Goal: Task Accomplishment & Management: Complete application form

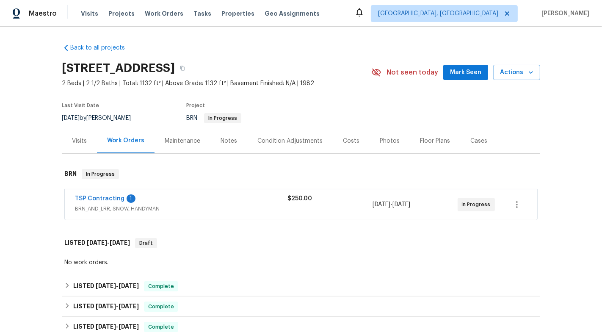
click at [200, 216] on div "TSP Contracting 1 BRN_AND_LRR, SNOW, HANDYMAN $250.00 [DATE] - [DATE] In Progre…" at bounding box center [301, 204] width 472 height 30
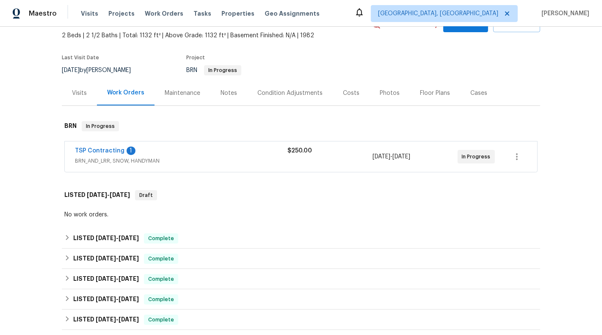
scroll to position [43, 0]
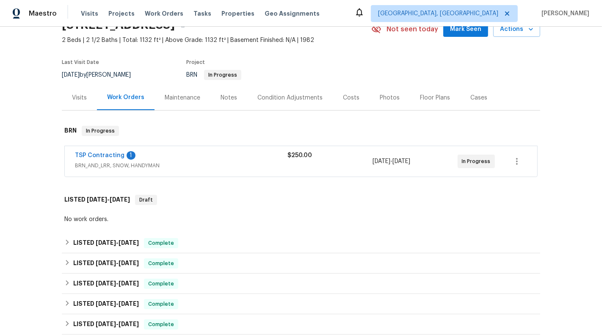
click at [249, 160] on div "TSP Contracting 1" at bounding box center [181, 156] width 212 height 10
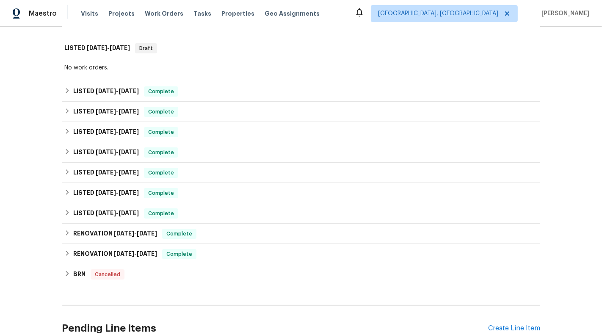
scroll to position [420, 0]
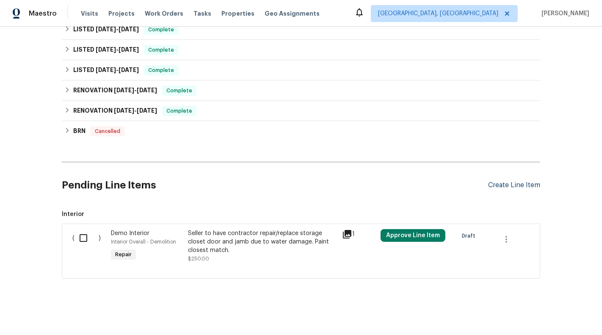
click at [526, 184] on div "Create Line Item" at bounding box center [514, 185] width 52 height 8
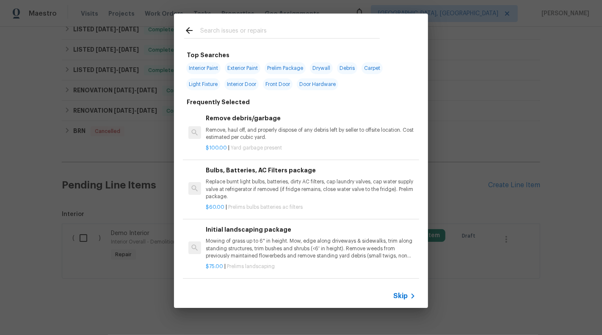
click at [397, 304] on div "Skip" at bounding box center [301, 296] width 254 height 24
click at [397, 294] on span "Skip" at bounding box center [400, 296] width 14 height 8
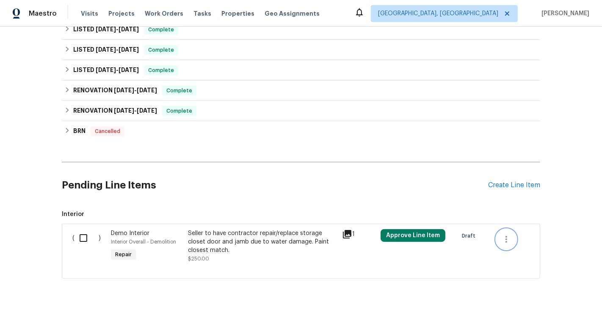
click at [513, 239] on button "button" at bounding box center [506, 239] width 20 height 20
click at [526, 168] on div at bounding box center [301, 167] width 602 height 335
click at [522, 181] on div "Create Line Item" at bounding box center [514, 185] width 52 height 8
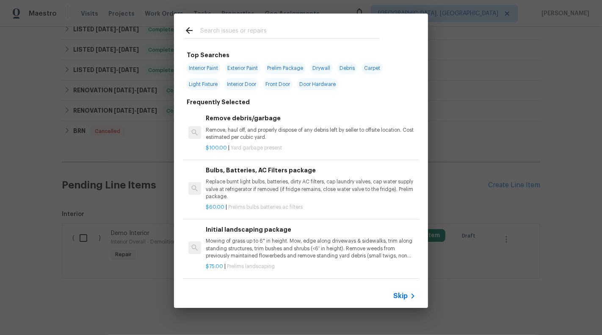
click at [404, 299] on span "Skip" at bounding box center [400, 296] width 14 height 8
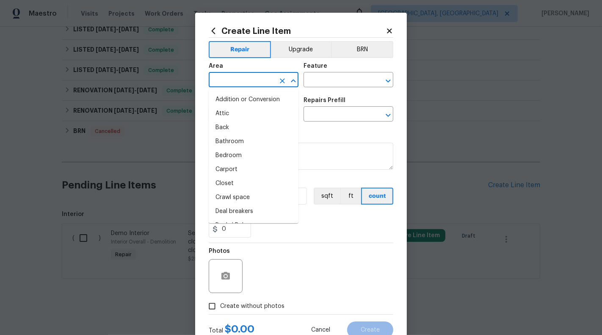
click at [233, 85] on input "text" at bounding box center [242, 80] width 66 height 13
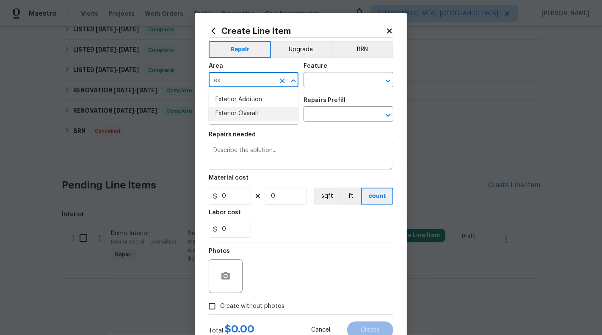
click at [239, 116] on li "Exterior Overall" at bounding box center [254, 114] width 90 height 14
type input "Exterior Overall"
click at [347, 70] on div "Feature" at bounding box center [348, 68] width 90 height 11
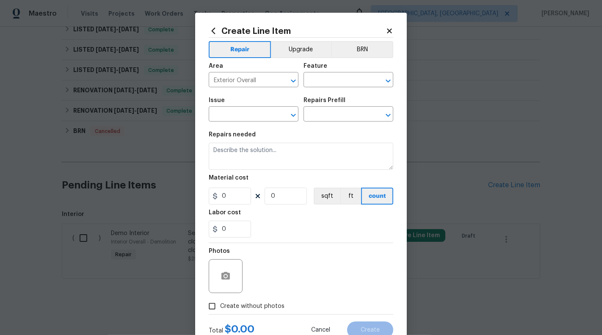
click at [347, 72] on div "Feature" at bounding box center [348, 68] width 90 height 11
click at [343, 79] on input "text" at bounding box center [336, 80] width 66 height 13
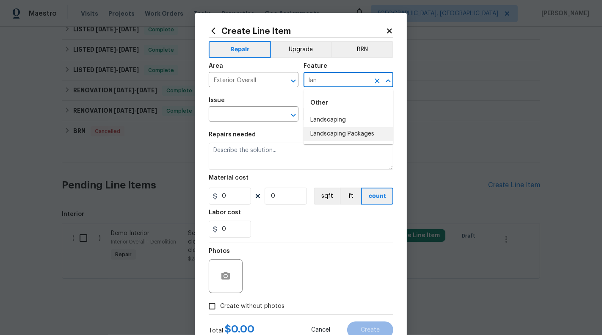
click at [346, 137] on li "Landscaping Packages" at bounding box center [348, 134] width 90 height 14
type input "Landscaping Packages"
click at [268, 118] on input "text" at bounding box center [242, 114] width 66 height 13
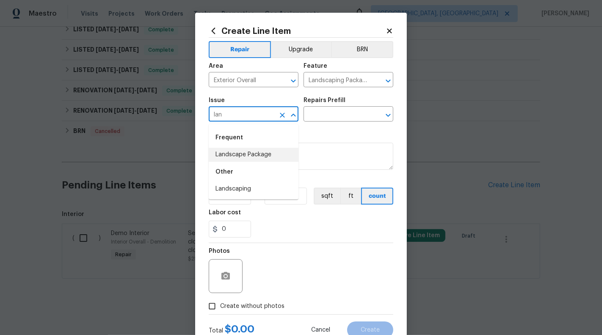
click at [252, 184] on li "Landscaping" at bounding box center [254, 189] width 90 height 14
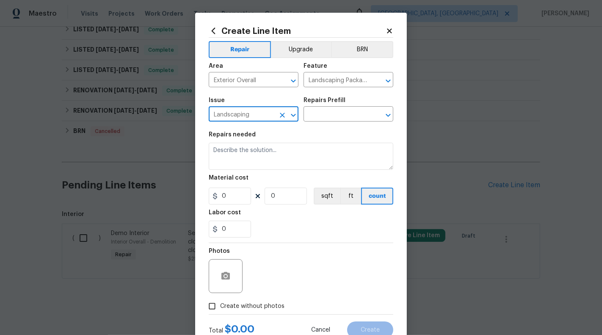
type input "Landscaping"
click at [322, 123] on div "Issue Landscaping ​ Repairs Prefill ​" at bounding box center [301, 109] width 184 height 34
click at [323, 113] on input "text" at bounding box center [336, 114] width 66 height 13
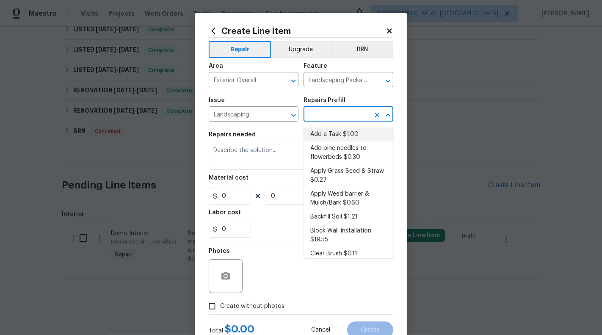
click at [328, 132] on li "Add a Task $1.00" at bounding box center [348, 134] width 90 height 14
type input "Add a Task $1.00"
type textarea "HPM to detail"
type input "1"
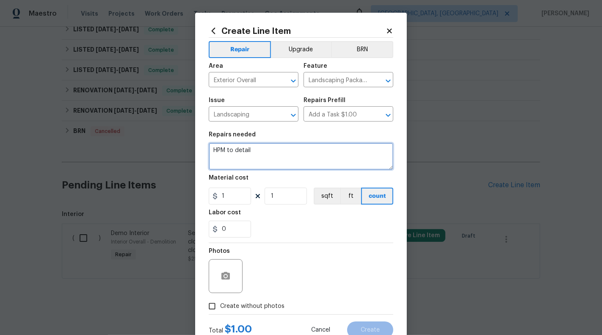
click at [290, 149] on textarea "HPM to detail" at bounding box center [301, 156] width 184 height 27
paste textarea "Remove debris and clean front door corridor area. Remove boards on the side of …"
click at [212, 163] on textarea "#HOA-Violation : Remove debris and clean front door corridor area. Remove board…" at bounding box center [301, 156] width 184 height 27
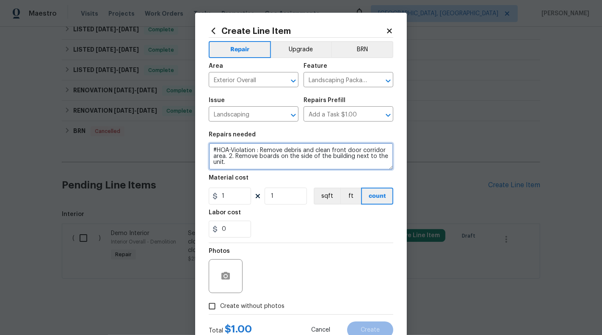
click at [260, 150] on textarea "#HOA-Violation : Remove debris and clean front door corridor area. 2. Remove bo…" at bounding box center [301, 156] width 184 height 27
click at [252, 158] on textarea "#HOA-Violation : 1. Remove debris and clean front door corridor area. 2. Remove…" at bounding box center [301, 156] width 184 height 27
click at [390, 160] on textarea "#HOA-Violation : 1. Remove debris and clean front door corridor area 2. Remove …" at bounding box center [301, 156] width 184 height 27
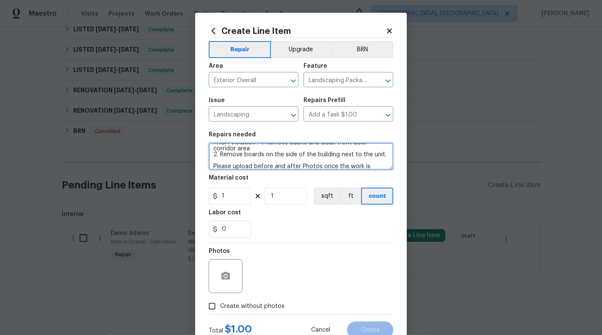
scroll to position [14, 0]
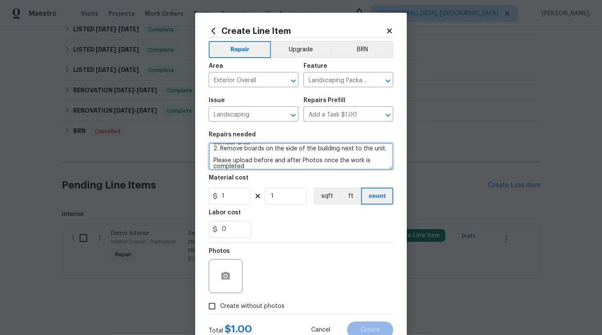
type textarea "#HOA-Violation : 1. Remove debris and clean front door corridor area 2. Remove …"
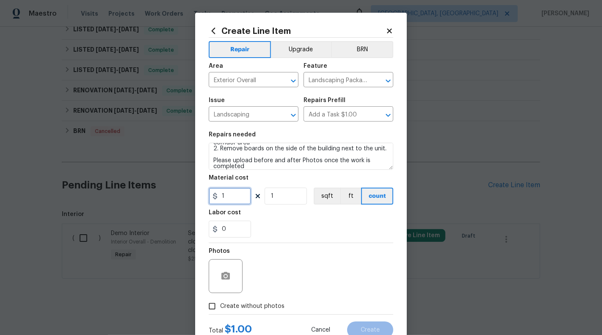
click at [242, 198] on input "1" at bounding box center [230, 195] width 42 height 17
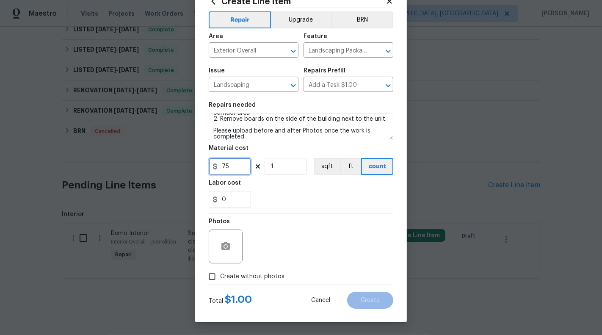
type input "75"
click at [266, 273] on span "Create without photos" at bounding box center [252, 276] width 64 height 9
click at [220, 273] on input "Create without photos" at bounding box center [212, 276] width 16 height 16
checkbox input "true"
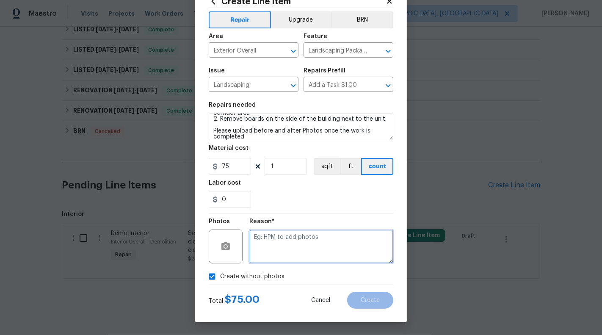
click at [274, 251] on textarea at bounding box center [321, 246] width 144 height 34
type textarea "NA"
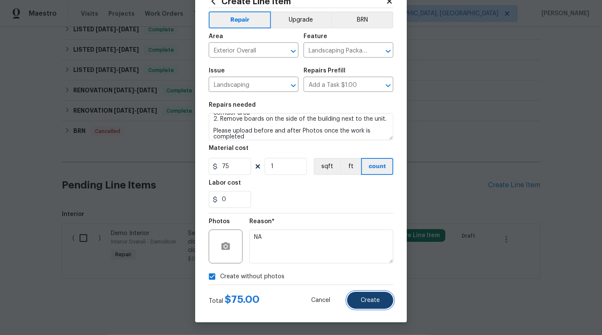
click at [380, 300] on button "Create" at bounding box center [370, 300] width 46 height 17
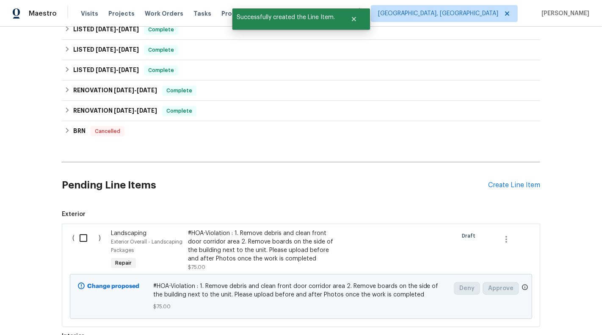
click at [91, 233] on input "checkbox" at bounding box center [86, 238] width 24 height 18
checkbox input "true"
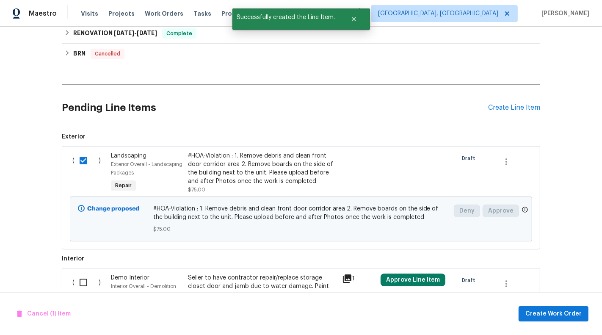
scroll to position [525, 0]
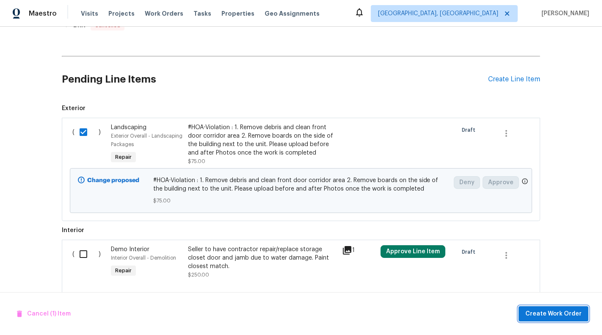
click at [551, 317] on span "Create Work Order" at bounding box center [553, 313] width 56 height 11
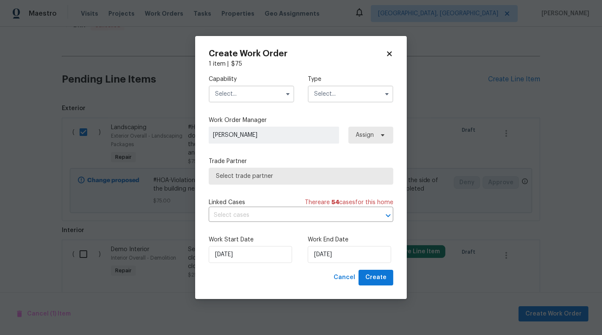
click at [270, 104] on div "Capability Type" at bounding box center [301, 88] width 184 height 41
click at [269, 95] on input "text" at bounding box center [251, 93] width 85 height 17
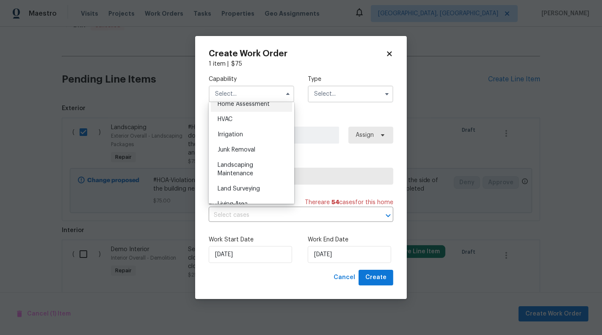
scroll to position [544, 0]
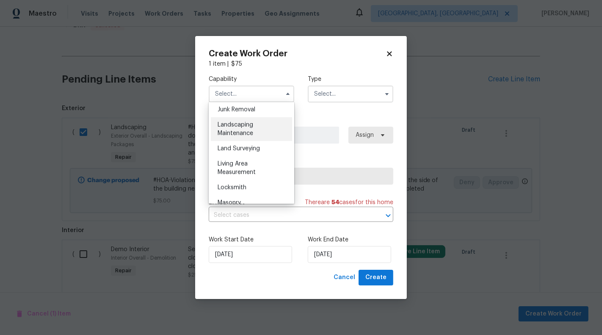
click at [255, 132] on div "Landscaping Maintenance" at bounding box center [251, 129] width 81 height 24
type input "Landscaping Maintenance"
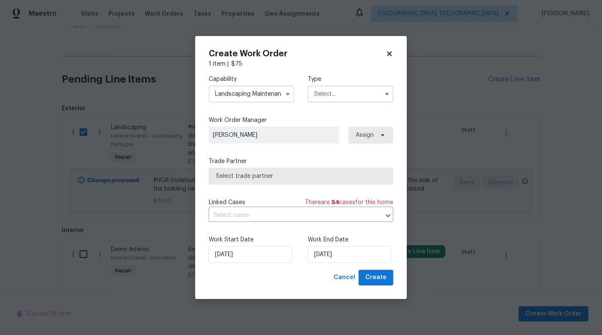
click at [253, 200] on div "Linked Cases There are 54 case s for this home" at bounding box center [301, 202] width 184 height 8
click at [252, 174] on span "Select trade partner" at bounding box center [301, 176] width 170 height 8
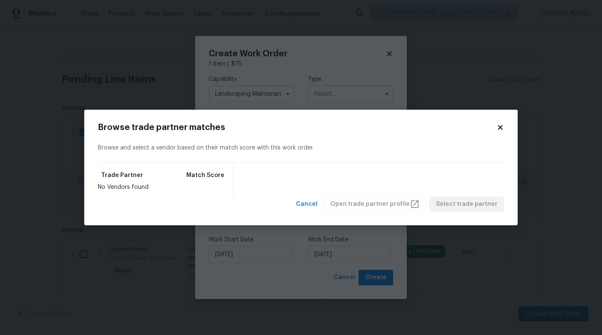
click at [506, 127] on div "Browse trade partner matches Browse and select a vendor based on their match sc…" at bounding box center [300, 168] width 433 height 116
click at [495, 130] on h2 "Browse trade partner matches" at bounding box center [297, 127] width 399 height 8
click at [512, 143] on div "Browse trade partner matches Browse and select a vendor based on their match sc…" at bounding box center [300, 168] width 433 height 116
click at [504, 127] on div "Browse trade partner matches Browse and select a vendor based on their match sc…" at bounding box center [300, 168] width 433 height 116
click at [500, 127] on icon at bounding box center [500, 127] width 5 height 5
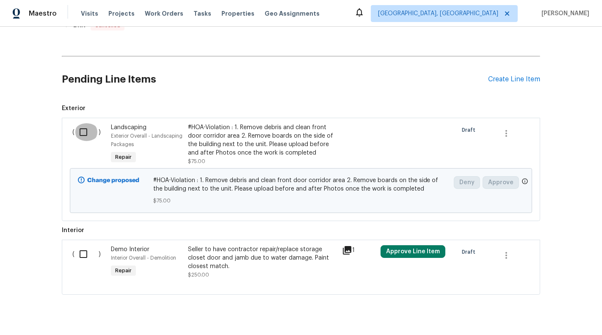
click at [78, 124] on input "checkbox" at bounding box center [86, 132] width 24 height 18
checkbox input "true"
click at [553, 311] on span "Create Work Order" at bounding box center [553, 313] width 56 height 11
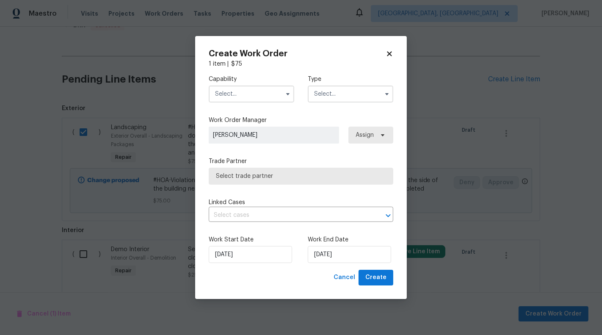
click at [264, 91] on input "text" at bounding box center [251, 93] width 85 height 17
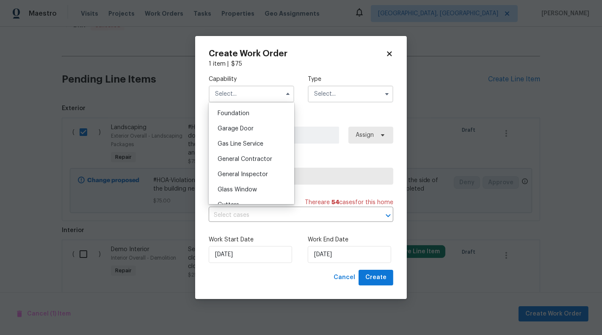
scroll to position [361, 0]
click at [263, 157] on span "General Contractor" at bounding box center [244, 156] width 55 height 6
type input "General Contractor"
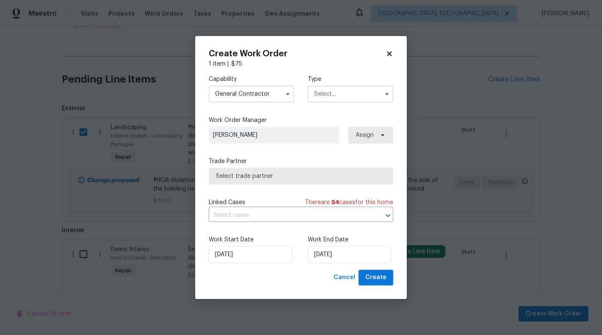
click at [329, 99] on input "text" at bounding box center [350, 93] width 85 height 17
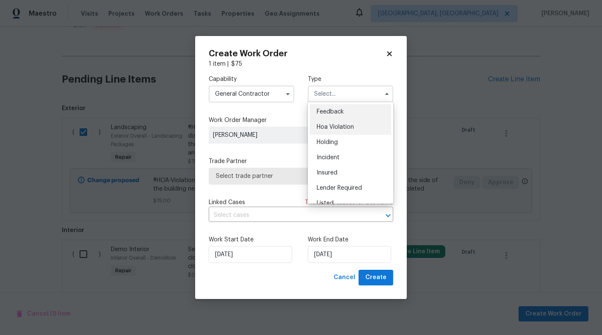
click at [338, 121] on div "Hoa Violation" at bounding box center [350, 126] width 81 height 15
type input "Hoa Violation"
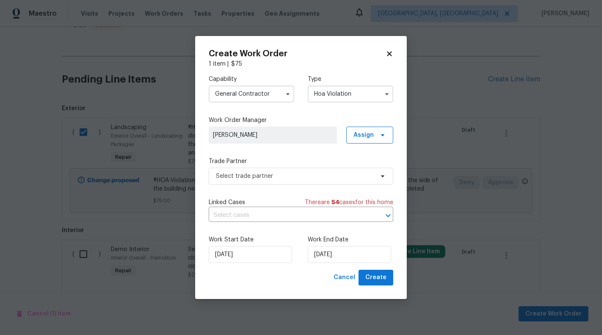
click at [308, 163] on label "Trade Partner" at bounding box center [301, 161] width 184 height 8
click at [308, 174] on span "Select trade partner" at bounding box center [295, 176] width 158 height 8
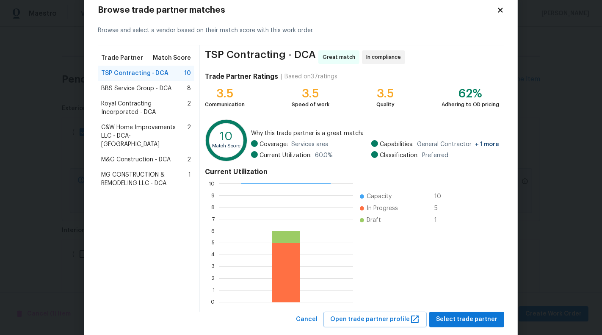
scroll to position [38, 0]
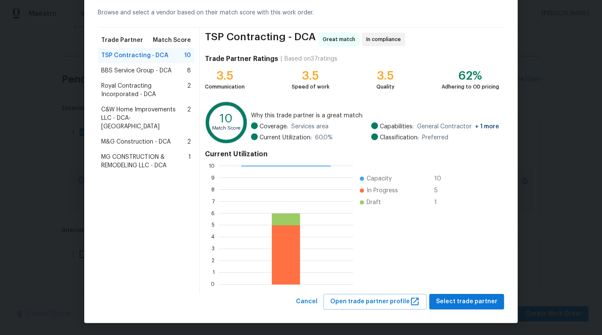
click at [154, 66] on div "BBS Service Group - DCA 8" at bounding box center [146, 70] width 96 height 15
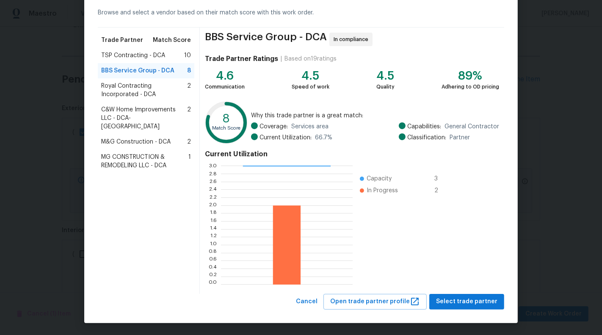
click at [135, 88] on span "Royal Contracting Incorporated - DCA" at bounding box center [144, 90] width 86 height 17
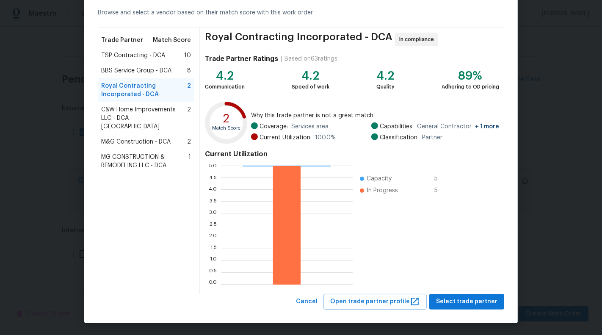
click at [151, 67] on span "BBS Service Group - DCA" at bounding box center [136, 70] width 70 height 8
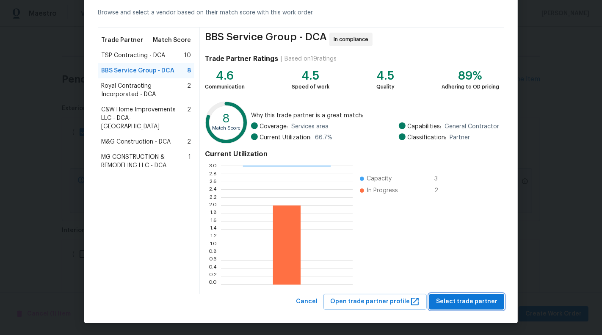
click at [485, 303] on span "Select trade partner" at bounding box center [466, 301] width 61 height 11
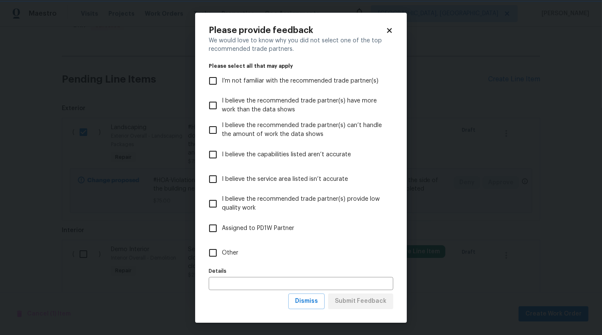
scroll to position [0, 0]
click at [276, 255] on label "Other" at bounding box center [295, 252] width 182 height 25
click at [222, 255] on input "Other" at bounding box center [213, 253] width 18 height 18
checkbox input "true"
click at [349, 299] on span "Submit Feedback" at bounding box center [361, 301] width 52 height 11
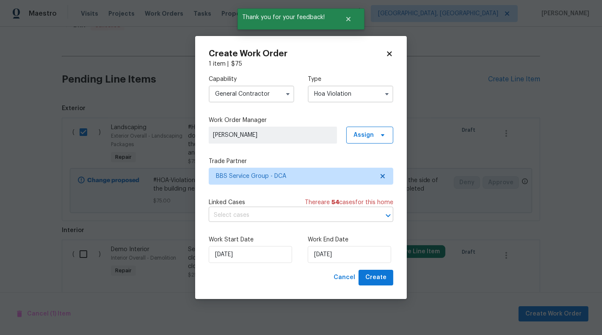
click at [324, 220] on input "text" at bounding box center [289, 215] width 161 height 13
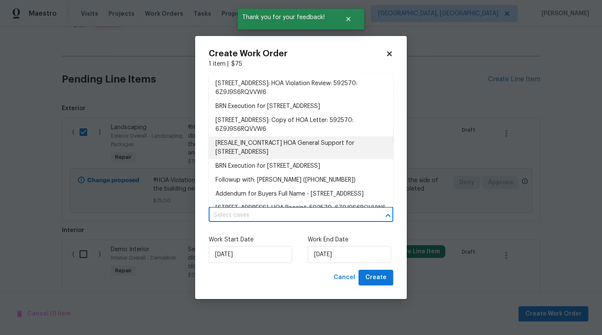
click at [291, 149] on li "[RESALE_IN_CONTRACT] HOA General Support for [STREET_ADDRESS]" at bounding box center [301, 147] width 184 height 23
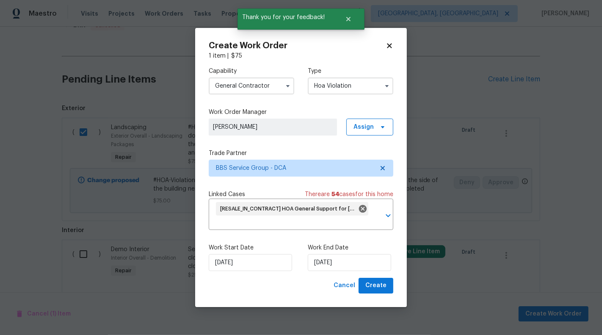
click at [319, 248] on label "Work End Date" at bounding box center [350, 247] width 85 height 8
click at [322, 258] on input "[DATE]" at bounding box center [349, 262] width 83 height 17
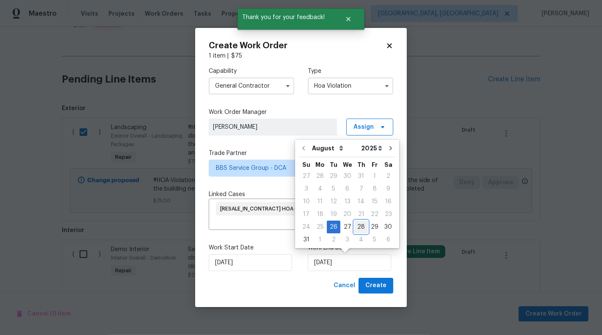
click at [358, 230] on div "28" at bounding box center [361, 227] width 14 height 12
type input "[DATE]"
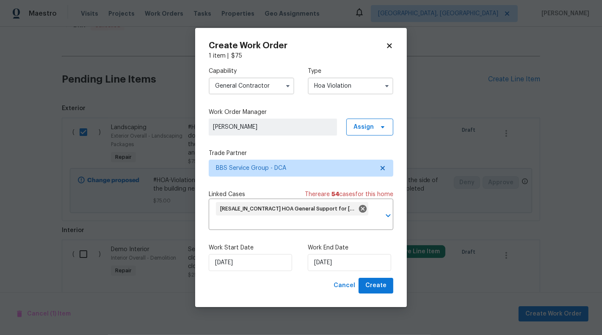
click at [381, 275] on div "Work Start Date [DATE] Work End Date [DATE]" at bounding box center [301, 257] width 184 height 41
click at [388, 293] on div "Create Work Order 1 item | $ 75 Capability General Contractor Type Hoa Violatio…" at bounding box center [301, 167] width 212 height 279
click at [379, 286] on span "Create" at bounding box center [375, 285] width 21 height 11
checkbox input "false"
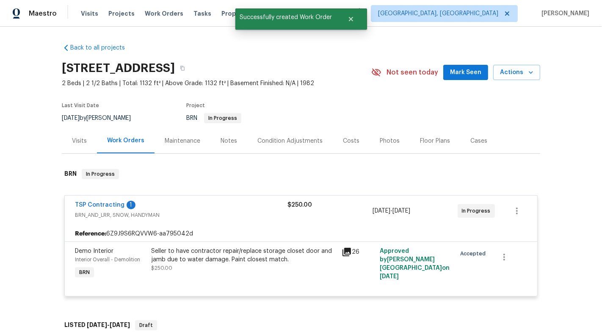
click at [208, 197] on div "TSP Contracting 1 BRN_AND_LRR, SNOW, HANDYMAN $250.00 [DATE] - [DATE] In Progre…" at bounding box center [301, 210] width 472 height 30
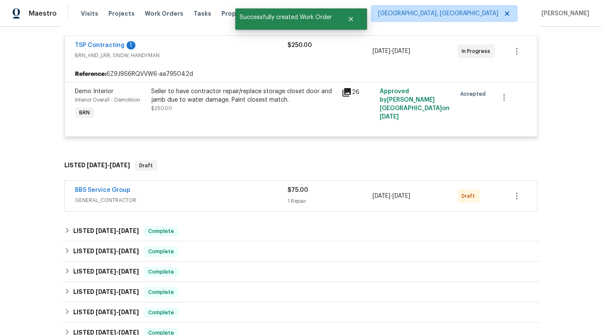
click at [278, 201] on span "GENERAL_CONTRACTOR" at bounding box center [181, 200] width 212 height 8
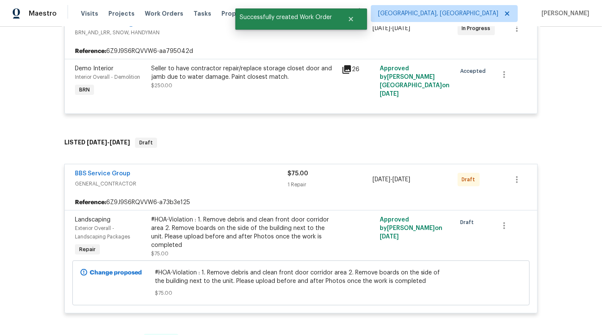
scroll to position [187, 0]
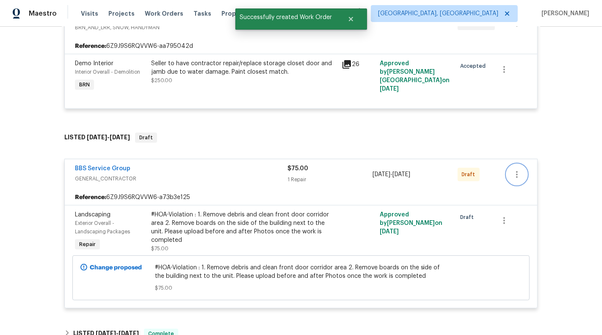
click at [518, 173] on icon "button" at bounding box center [517, 174] width 10 height 10
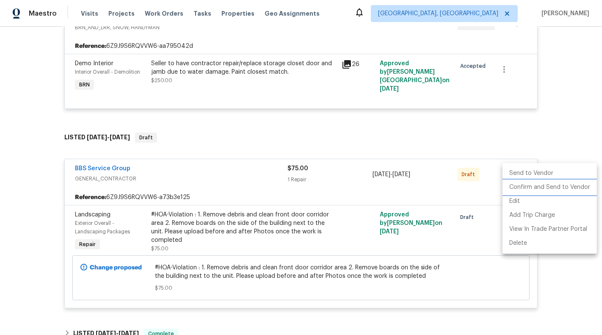
click at [533, 190] on li "Confirm and Send to Vendor" at bounding box center [549, 187] width 94 height 14
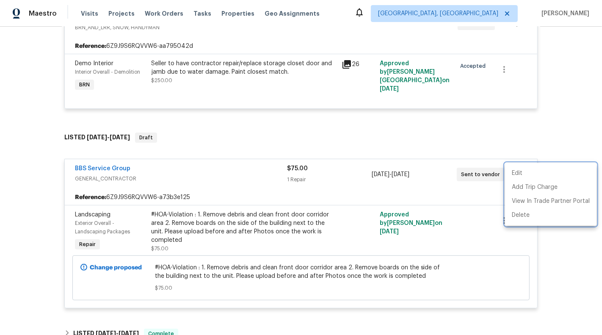
drag, startPoint x: 153, startPoint y: 167, endPoint x: 73, endPoint y: 167, distance: 80.0
click at [73, 167] on div at bounding box center [301, 167] width 602 height 335
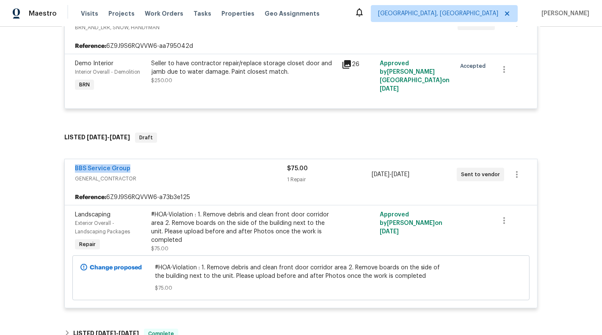
drag, startPoint x: 90, startPoint y: 166, endPoint x: 169, endPoint y: 166, distance: 78.7
click at [169, 166] on div "BBS Service Group GENERAL_CONTRACTOR $75.00 1 Repair [DATE] - [DATE] Sent to ve…" at bounding box center [301, 174] width 472 height 30
copy link "BBS Service Group"
